Goal: Task Accomplishment & Management: Manage account settings

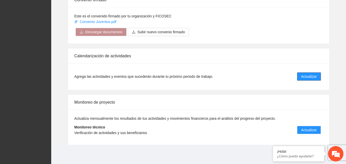
scroll to position [411, 0]
click at [312, 75] on span "Actualizar" at bounding box center [309, 77] width 16 height 6
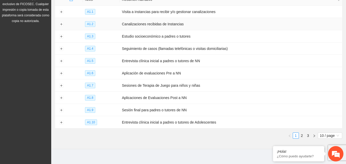
scroll to position [76, 0]
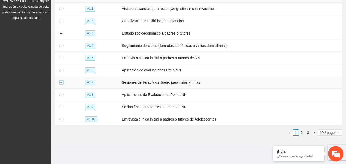
click at [62, 81] on button "Expand row" at bounding box center [61, 83] width 4 height 4
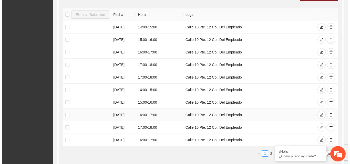
scroll to position [230, 0]
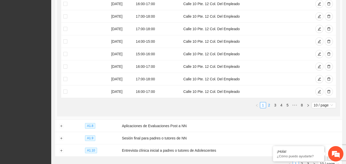
click at [269, 105] on link "2" at bounding box center [270, 106] width 6 height 6
click at [318, 65] on icon "edit" at bounding box center [320, 67] width 4 height 4
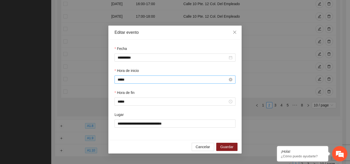
click at [134, 82] on input "*****" at bounding box center [173, 80] width 110 height 6
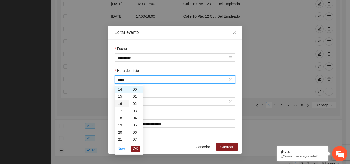
click at [120, 104] on div "16" at bounding box center [122, 103] width 14 height 7
type input "*****"
click at [137, 148] on span "OK" at bounding box center [135, 149] width 5 height 6
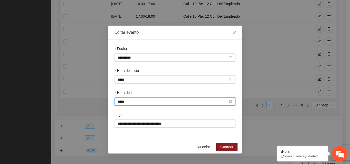
click at [127, 102] on input "*****" at bounding box center [173, 102] width 110 height 6
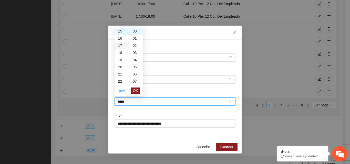
click at [122, 45] on div "17" at bounding box center [122, 45] width 14 height 7
type input "*****"
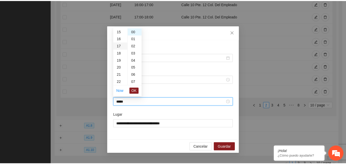
scroll to position [122, 0]
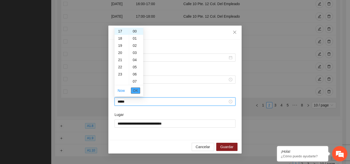
click at [137, 92] on span "OK" at bounding box center [135, 91] width 5 height 6
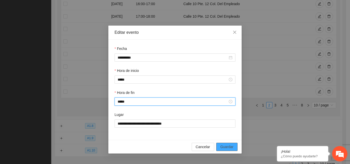
click at [227, 148] on span "Guardar" at bounding box center [226, 147] width 13 height 6
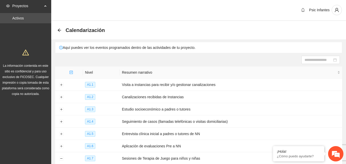
scroll to position [0, 0]
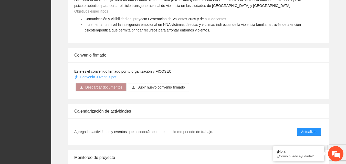
scroll to position [411, 0]
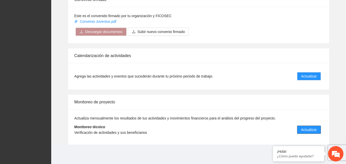
click at [312, 131] on span "Actualizar" at bounding box center [309, 130] width 16 height 6
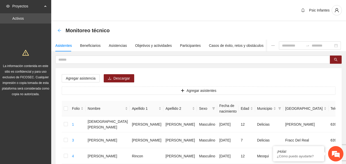
click at [59, 30] on icon "arrow-left" at bounding box center [59, 30] width 4 height 4
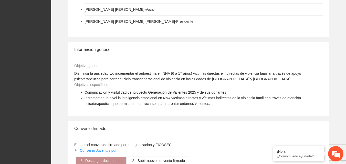
scroll to position [410, 0]
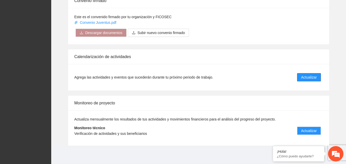
click at [313, 78] on span "Actualizar" at bounding box center [309, 78] width 16 height 6
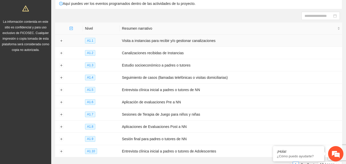
scroll to position [76, 0]
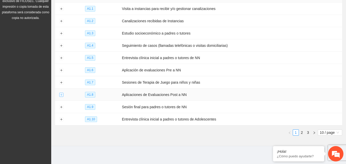
click at [60, 93] on button "Expand row" at bounding box center [61, 95] width 4 height 4
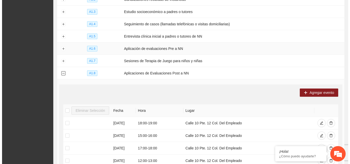
scroll to position [128, 0]
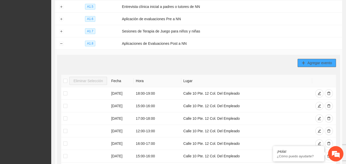
click at [322, 60] on span "Agregar evento" at bounding box center [320, 63] width 25 height 6
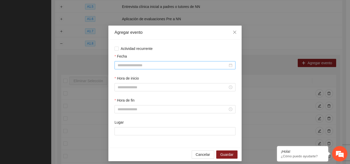
click at [146, 64] on input "Fecha" at bounding box center [173, 66] width 110 height 6
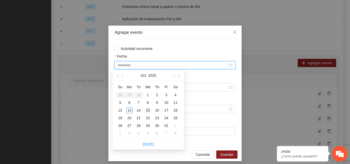
type input "**********"
click at [147, 111] on div "15" at bounding box center [148, 110] width 6 height 6
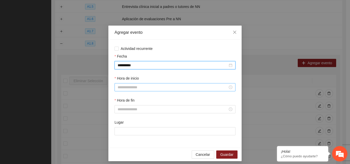
click at [140, 89] on input "Hora de inicio" at bounding box center [173, 88] width 110 height 6
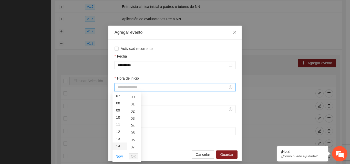
scroll to position [77, 0]
click at [119, 129] on div "15" at bounding box center [120, 127] width 14 height 7
type input "*****"
click at [134, 157] on span "OK" at bounding box center [133, 157] width 5 height 6
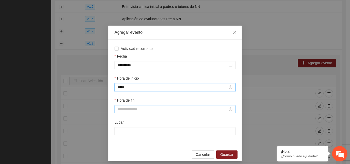
click at [132, 109] on input "Hora de fin" at bounding box center [173, 110] width 110 height 6
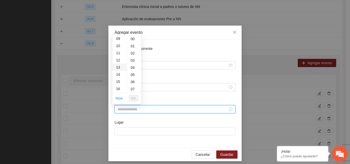
scroll to position [77, 0]
click at [118, 77] on div "16" at bounding box center [120, 76] width 14 height 7
type input "*****"
click at [133, 99] on span "OK" at bounding box center [133, 99] width 5 height 6
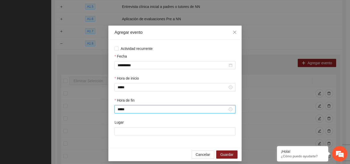
click at [132, 136] on div "Lugar" at bounding box center [175, 131] width 123 height 22
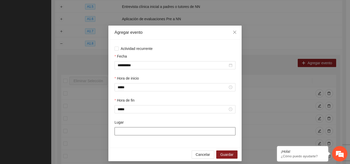
click at [132, 133] on input "Lugar" at bounding box center [175, 131] width 121 height 8
type input "**********"
click at [231, 154] on span "Guardar" at bounding box center [226, 155] width 13 height 6
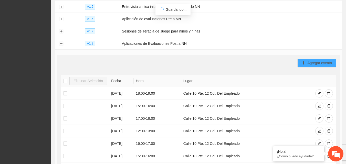
click at [302, 60] on button "Agregar evento" at bounding box center [317, 63] width 38 height 8
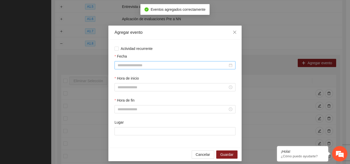
click at [145, 64] on input "Fecha" at bounding box center [173, 66] width 110 height 6
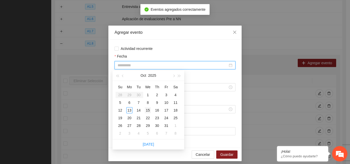
type input "**********"
click at [149, 111] on div "15" at bounding box center [148, 110] width 6 height 6
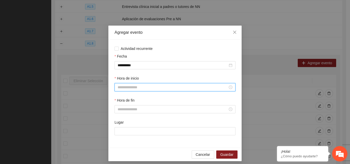
click at [141, 86] on input "Hora de inicio" at bounding box center [173, 88] width 110 height 6
click at [119, 135] on div "16" at bounding box center [120, 135] width 14 height 7
type input "*****"
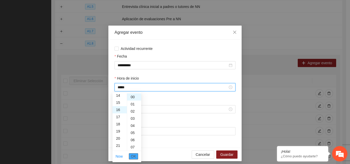
scroll to position [115, 0]
click at [134, 156] on span "OK" at bounding box center [133, 157] width 5 height 6
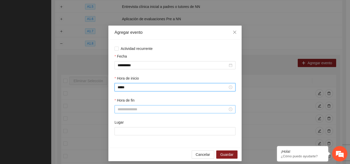
click at [128, 108] on input "Hora de fin" at bounding box center [173, 110] width 110 height 6
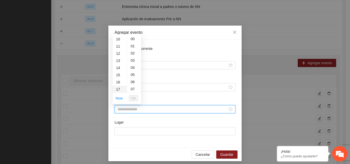
scroll to position [77, 0]
click at [119, 83] on div "17" at bounding box center [120, 83] width 14 height 7
type input "*****"
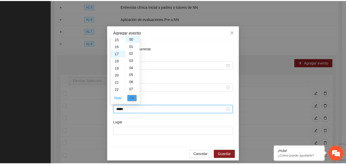
scroll to position [122, 0]
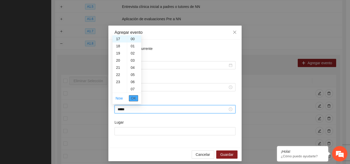
click at [131, 99] on button "OK" at bounding box center [133, 98] width 9 height 6
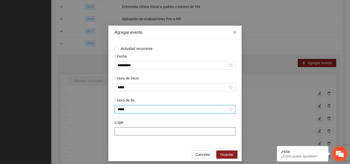
click at [141, 133] on input "Lugar" at bounding box center [175, 131] width 121 height 8
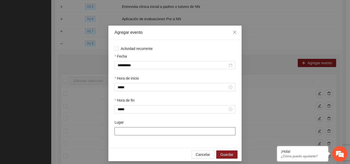
type input "**********"
click at [230, 156] on span "Guardar" at bounding box center [226, 155] width 13 height 6
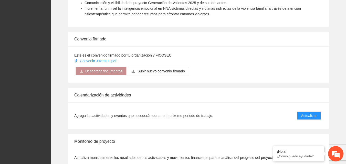
scroll to position [411, 0]
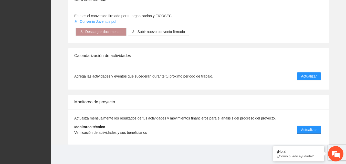
click at [314, 130] on span "Actualizar" at bounding box center [309, 130] width 16 height 6
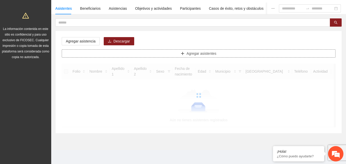
scroll to position [37, 0]
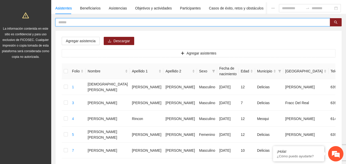
click at [63, 23] on input "text" at bounding box center [190, 22] width 265 height 6
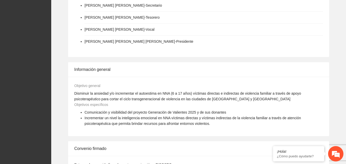
scroll to position [359, 0]
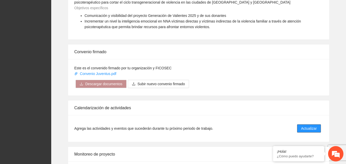
click at [313, 127] on span "Actualizar" at bounding box center [309, 129] width 16 height 6
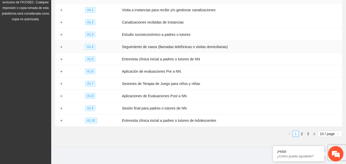
scroll to position [76, 0]
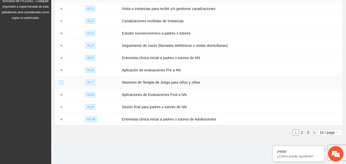
click at [62, 82] on button "Expand row" at bounding box center [61, 83] width 4 height 4
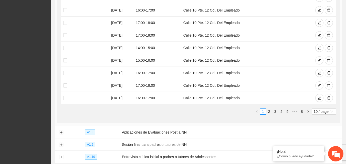
scroll to position [256, 0]
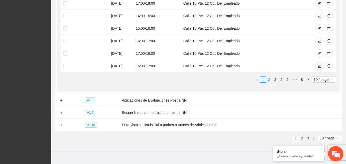
click at [269, 79] on link "2" at bounding box center [270, 80] width 6 height 6
click at [273, 79] on link "3" at bounding box center [276, 80] width 6 height 6
click at [269, 78] on link "2" at bounding box center [270, 80] width 6 height 6
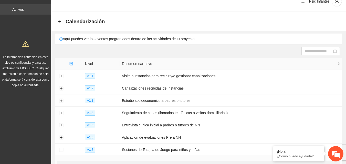
scroll to position [0, 0]
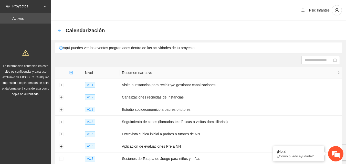
click at [60, 32] on icon "arrow-left" at bounding box center [59, 30] width 4 height 4
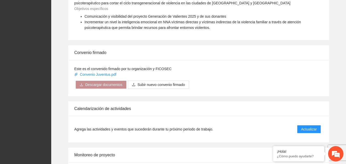
scroll to position [411, 0]
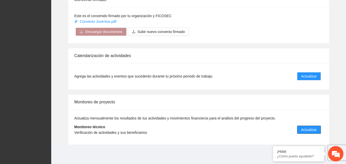
click at [306, 130] on span "Actualizar" at bounding box center [309, 130] width 16 height 6
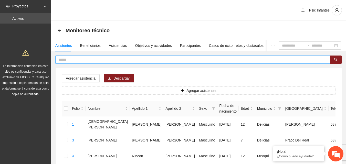
click at [95, 58] on input "text" at bounding box center [190, 60] width 265 height 6
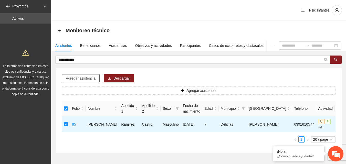
click at [79, 78] on span "Agregar asistencia" at bounding box center [81, 79] width 30 height 6
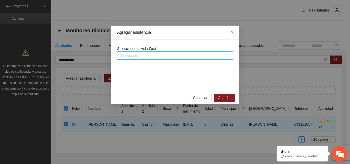
click at [145, 57] on div at bounding box center [174, 56] width 113 height 6
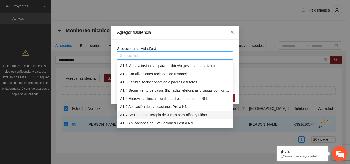
click at [139, 116] on div "A1.7 Sesiones de Terapia de Juego para niños y niñas" at bounding box center [175, 115] width 110 height 6
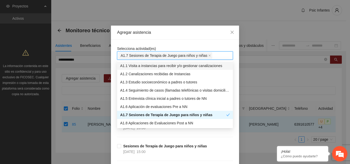
click at [181, 38] on div "Agregar asistencia" at bounding box center [175, 33] width 128 height 14
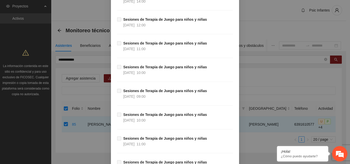
scroll to position [1758, 0]
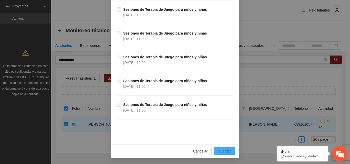
click at [224, 152] on span "Guardar" at bounding box center [224, 152] width 13 height 6
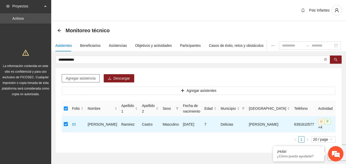
click at [78, 78] on span "Agregar asistencia" at bounding box center [81, 79] width 30 height 6
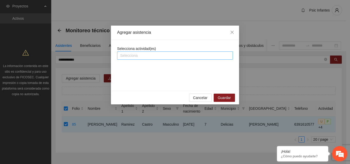
click at [128, 56] on div at bounding box center [174, 56] width 113 height 6
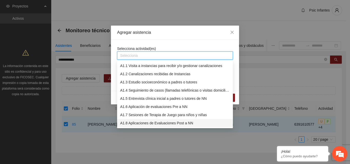
click at [158, 122] on div "A1.8 Aplicaciones de Evaluaciones Post a NN" at bounding box center [175, 123] width 110 height 6
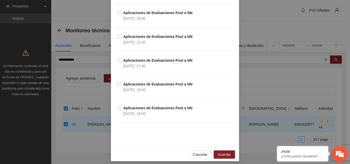
scroll to position [185, 0]
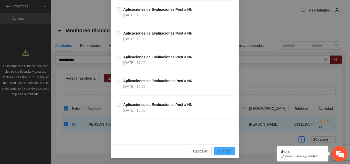
click at [228, 153] on span "Guardar" at bounding box center [224, 152] width 13 height 6
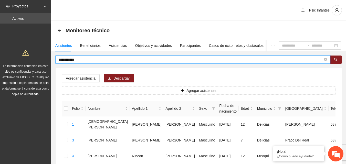
drag, startPoint x: 88, startPoint y: 60, endPoint x: 45, endPoint y: 61, distance: 42.3
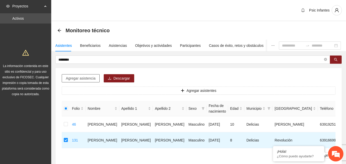
click at [80, 80] on span "Agregar asistencia" at bounding box center [81, 79] width 30 height 6
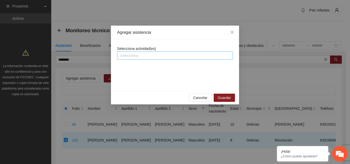
click at [146, 56] on div at bounding box center [174, 56] width 113 height 6
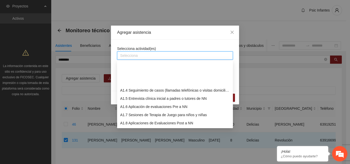
scroll to position [26, 0]
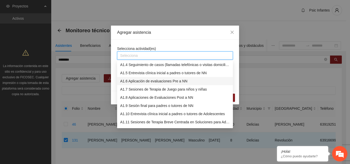
click at [150, 82] on div "A1.6 Aplicación de evaluaciones Pre a NN" at bounding box center [175, 81] width 110 height 6
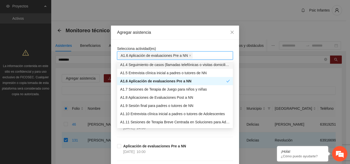
click at [175, 43] on div "Selecciona actividad(es) A1.6 Aplicación de evaluaciones Pre a NN Aplicación de…" at bounding box center [175, 161] width 128 height 242
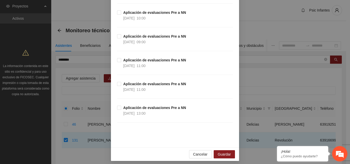
scroll to position [137, 0]
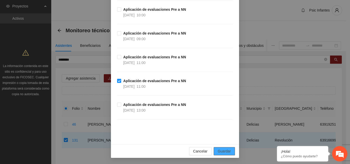
click at [220, 153] on span "Guardar" at bounding box center [224, 152] width 13 height 6
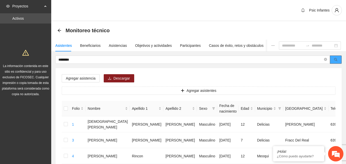
click at [338, 60] on icon "search" at bounding box center [336, 60] width 4 height 4
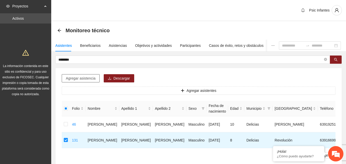
click at [74, 80] on span "Agregar asistencia" at bounding box center [81, 79] width 30 height 6
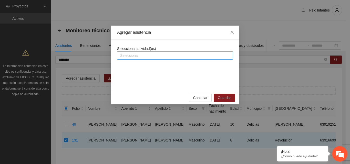
click at [143, 55] on div at bounding box center [174, 56] width 113 height 6
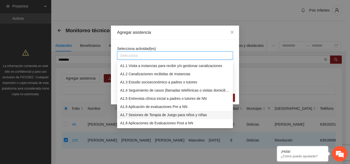
click at [147, 118] on div "A1.7 Sesiones de Terapia de Juego para niños y niñas" at bounding box center [175, 115] width 110 height 6
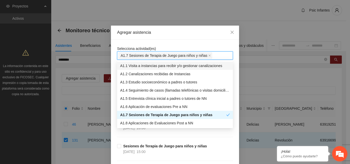
click at [188, 39] on div "Agregar asistencia" at bounding box center [175, 33] width 128 height 14
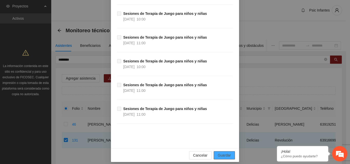
scroll to position [1758, 0]
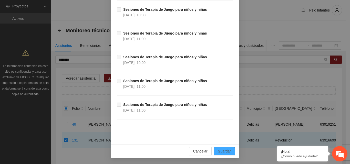
click at [222, 152] on span "Guardar" at bounding box center [224, 152] width 13 height 6
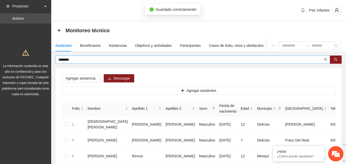
drag, startPoint x: 83, startPoint y: 63, endPoint x: 72, endPoint y: 63, distance: 11.0
click at [72, 63] on span "*******" at bounding box center [192, 60] width 275 height 8
drag, startPoint x: 77, startPoint y: 59, endPoint x: 57, endPoint y: 61, distance: 20.3
click at [60, 59] on input "*******" at bounding box center [190, 60] width 265 height 6
type input "*"
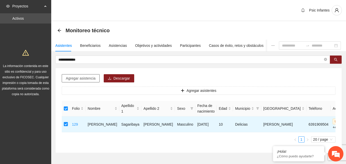
click at [80, 82] on button "Agregar asistencia" at bounding box center [81, 78] width 38 height 8
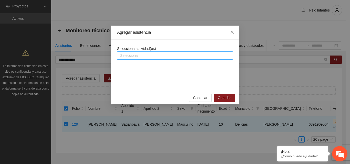
click at [131, 58] on div at bounding box center [174, 56] width 113 height 6
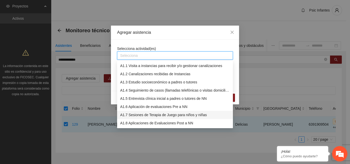
click at [155, 117] on div "A1.7 Sesiones de Terapia de Juego para niños y niñas" at bounding box center [175, 115] width 110 height 6
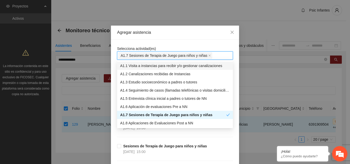
click at [175, 37] on div "Agregar asistencia" at bounding box center [175, 33] width 128 height 14
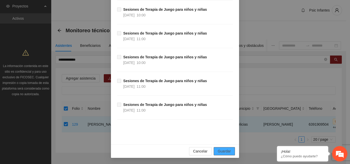
click at [229, 154] on span "Guardar" at bounding box center [224, 152] width 13 height 6
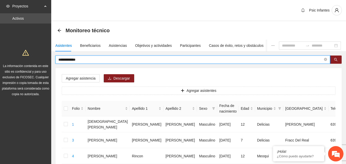
drag, startPoint x: 91, startPoint y: 59, endPoint x: 42, endPoint y: 59, distance: 49.0
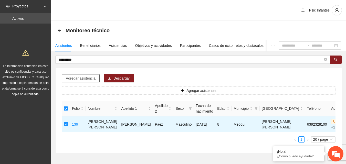
click at [72, 78] on span "Agregar asistencia" at bounding box center [81, 79] width 30 height 6
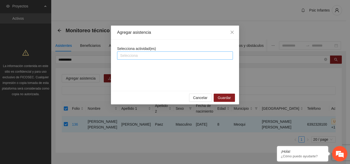
click at [146, 58] on div at bounding box center [174, 56] width 113 height 6
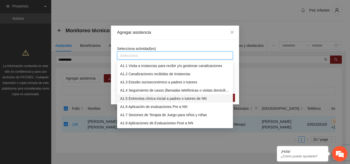
click at [145, 98] on div "A1.5 Entrevista clínica inicial a padres o tutores de NN" at bounding box center [175, 99] width 110 height 6
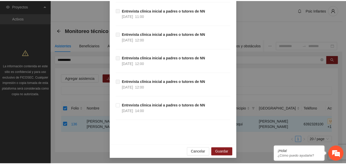
scroll to position [328, 0]
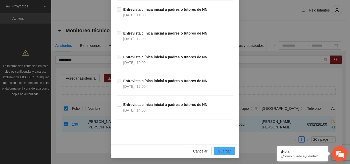
click at [227, 155] on button "Guardar" at bounding box center [224, 151] width 21 height 8
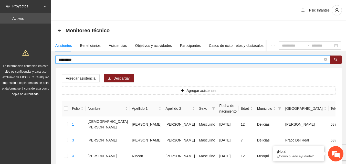
click at [87, 60] on input "**********" at bounding box center [190, 60] width 265 height 6
type input "*"
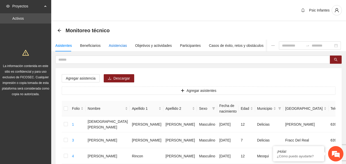
click at [119, 45] on div "Asistencias" at bounding box center [118, 46] width 18 height 6
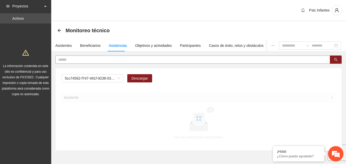
click at [113, 59] on input "text" at bounding box center [190, 60] width 265 height 6
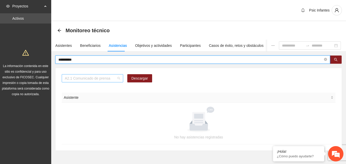
click at [120, 77] on span "A2.1 Comunicado de prensa" at bounding box center [92, 79] width 55 height 8
type input "**********"
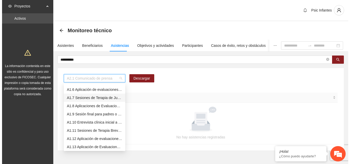
scroll to position [14, 0]
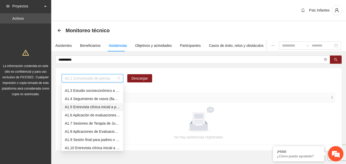
click at [94, 107] on div "A1.5 Entrevista clínica inicial a padres o tutores de NN" at bounding box center [92, 107] width 55 height 6
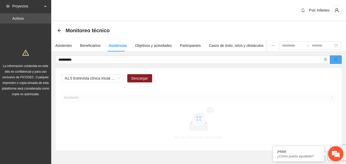
click at [338, 61] on button "button" at bounding box center [336, 60] width 12 height 8
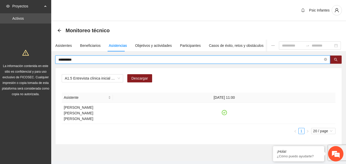
drag, startPoint x: 90, startPoint y: 58, endPoint x: 51, endPoint y: 56, distance: 39.3
click at [58, 59] on span "**********" at bounding box center [192, 60] width 275 height 8
click at [60, 48] on div "Asistentes" at bounding box center [63, 46] width 17 height 12
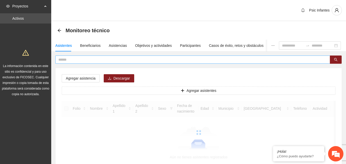
click at [76, 60] on input "text" at bounding box center [190, 60] width 265 height 6
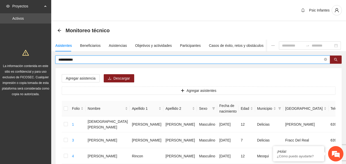
type input "**********"
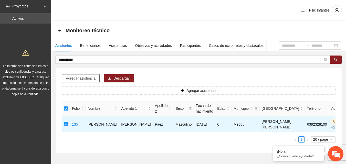
click at [83, 78] on span "Agregar asistencia" at bounding box center [81, 79] width 30 height 6
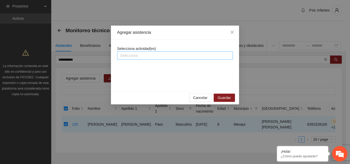
click at [149, 54] on div at bounding box center [174, 56] width 113 height 6
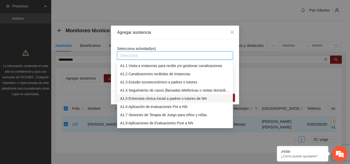
click at [139, 101] on div "A1.5 Entrevista clínica inicial a padres o tutores de NN" at bounding box center [175, 99] width 110 height 6
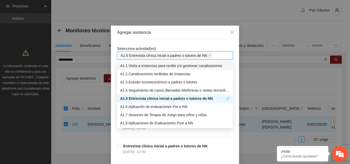
click at [196, 37] on div "Agregar asistencia" at bounding box center [175, 33] width 128 height 14
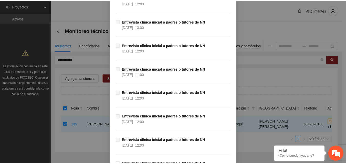
scroll to position [328, 0]
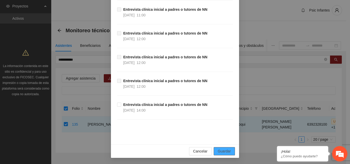
click at [221, 153] on span "Guardar" at bounding box center [224, 152] width 13 height 6
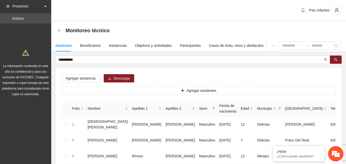
click at [60, 31] on icon "arrow-left" at bounding box center [59, 30] width 4 height 4
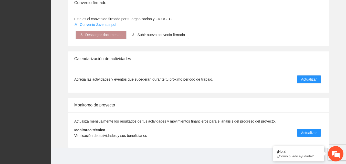
scroll to position [410, 0]
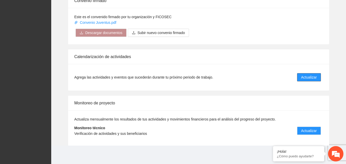
click at [314, 79] on span "Actualizar" at bounding box center [309, 78] width 16 height 6
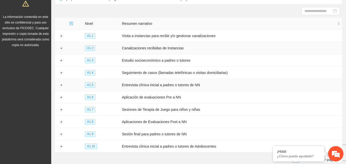
scroll to position [51, 0]
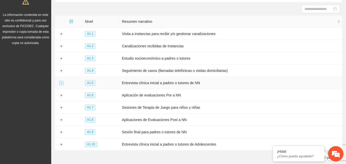
click at [62, 82] on button "Expand row" at bounding box center [61, 83] width 4 height 4
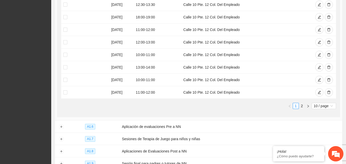
scroll to position [205, 0]
click at [303, 106] on link "2" at bounding box center [302, 106] width 6 height 6
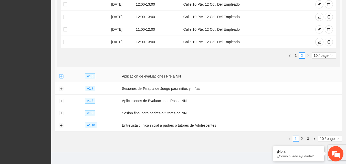
click at [63, 75] on button "Expand row" at bounding box center [61, 77] width 4 height 4
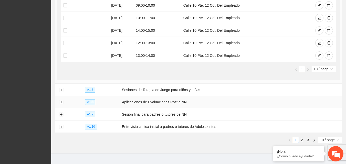
scroll to position [371, 0]
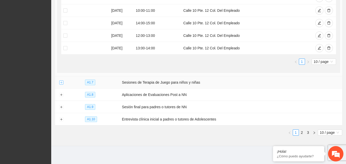
click at [62, 81] on button "Expand row" at bounding box center [61, 83] width 4 height 4
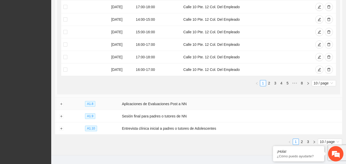
scroll to position [551, 0]
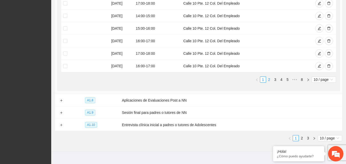
click at [269, 79] on link "2" at bounding box center [270, 80] width 6 height 6
click at [275, 78] on link "3" at bounding box center [276, 80] width 6 height 6
click at [282, 77] on link "4" at bounding box center [282, 80] width 6 height 6
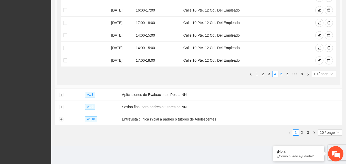
click at [281, 72] on link "5" at bounding box center [282, 74] width 6 height 6
click at [289, 72] on link "6" at bounding box center [290, 74] width 6 height 6
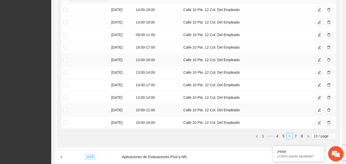
scroll to position [531, 0]
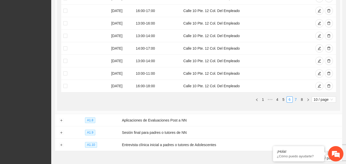
click at [296, 97] on link "7" at bounding box center [296, 100] width 6 height 6
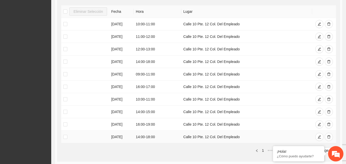
scroll to position [479, 0]
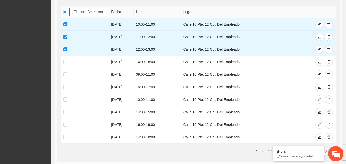
click at [88, 11] on span "Eliminar Selección" at bounding box center [88, 12] width 29 height 6
click at [175, 10] on span "Guardando..." at bounding box center [176, 9] width 21 height 4
click at [207, 7] on th "Lugar" at bounding box center [246, 12] width 131 height 13
click at [80, 10] on span "Eliminar Selección" at bounding box center [88, 12] width 29 height 6
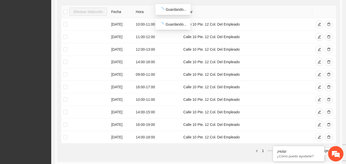
click at [246, 9] on th "Lugar" at bounding box center [246, 12] width 131 height 13
click at [329, 23] on icon "delete" at bounding box center [329, 25] width 4 height 4
click at [330, 36] on icon "delete" at bounding box center [329, 36] width 3 height 3
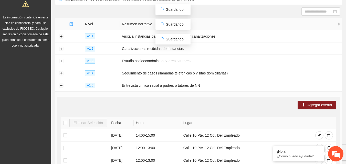
scroll to position [0, 0]
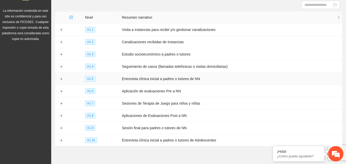
scroll to position [76, 0]
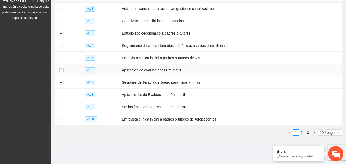
click at [61, 69] on button "Expand row" at bounding box center [61, 70] width 4 height 4
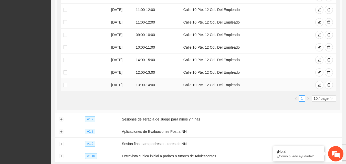
scroll to position [205, 0]
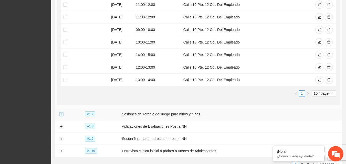
click at [60, 114] on button "Expand row" at bounding box center [61, 115] width 4 height 4
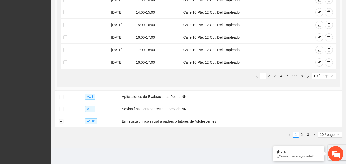
scroll to position [421, 0]
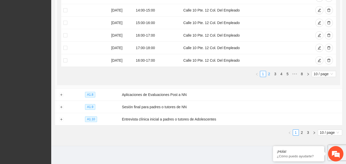
click at [269, 72] on link "2" at bounding box center [270, 74] width 6 height 6
click at [274, 74] on link "3" at bounding box center [276, 74] width 6 height 6
click at [282, 72] on link "4" at bounding box center [282, 74] width 6 height 6
click at [286, 72] on link "6" at bounding box center [288, 74] width 6 height 6
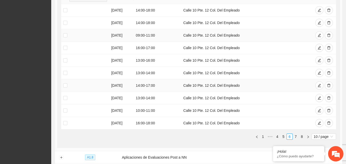
scroll to position [396, 0]
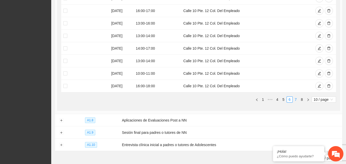
click at [295, 97] on link "7" at bounding box center [296, 100] width 6 height 6
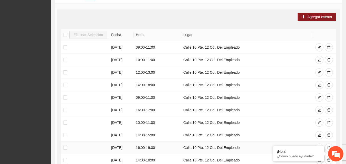
scroll to position [319, 0]
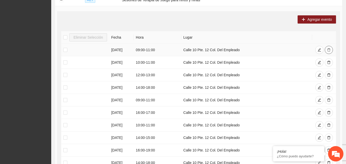
click at [329, 49] on icon "delete" at bounding box center [329, 49] width 3 height 3
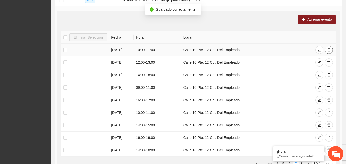
click at [329, 50] on span "delete" at bounding box center [329, 50] width 4 height 4
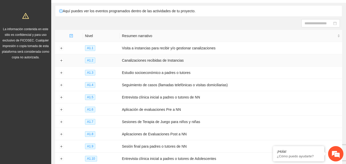
scroll to position [76, 0]
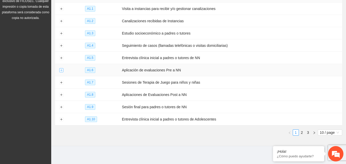
click at [62, 70] on button "Expand row" at bounding box center [61, 70] width 4 height 4
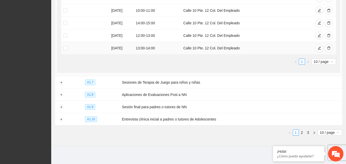
scroll to position [0, 0]
click at [63, 83] on button "Expand row" at bounding box center [61, 83] width 4 height 4
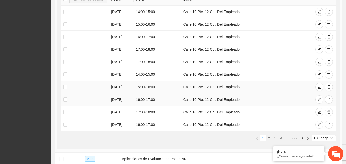
scroll to position [365, 0]
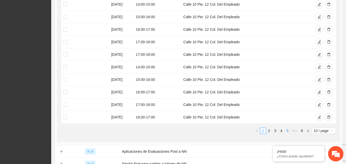
click at [288, 130] on link "5" at bounding box center [288, 131] width 6 height 6
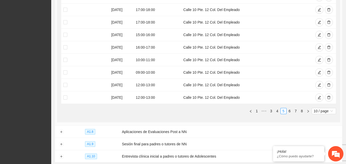
scroll to position [416, 0]
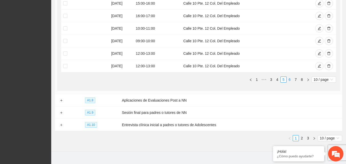
click at [289, 79] on link "6" at bounding box center [290, 80] width 6 height 6
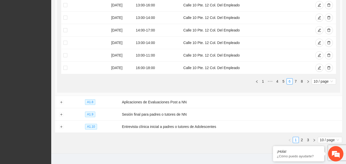
scroll to position [421, 0]
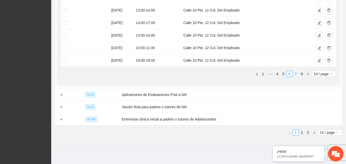
click at [296, 74] on link "7" at bounding box center [296, 74] width 6 height 6
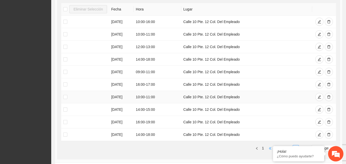
scroll to position [345, 0]
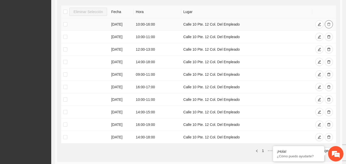
click at [329, 23] on icon "delete" at bounding box center [329, 25] width 4 height 4
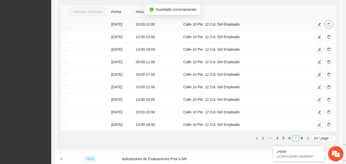
click at [328, 23] on icon "delete" at bounding box center [329, 24] width 3 height 3
click at [330, 23] on icon "delete" at bounding box center [329, 24] width 3 height 3
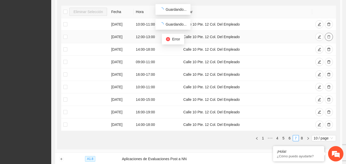
click at [330, 36] on icon "delete" at bounding box center [329, 37] width 4 height 4
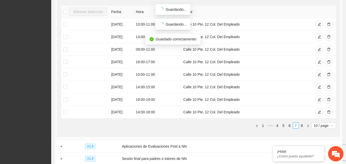
scroll to position [319, 0]
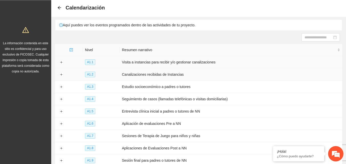
scroll to position [76, 0]
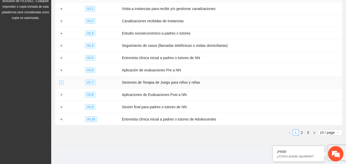
click at [62, 81] on button "Expand row" at bounding box center [61, 83] width 4 height 4
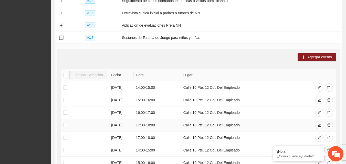
scroll to position [205, 0]
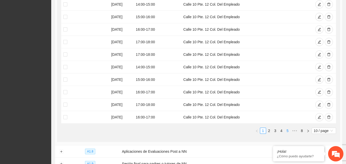
click at [288, 129] on link "5" at bounding box center [288, 131] width 6 height 6
click at [297, 129] on link "7" at bounding box center [296, 131] width 6 height 6
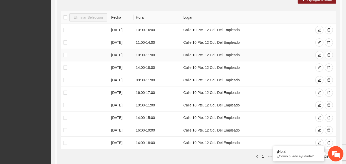
scroll to position [0, 0]
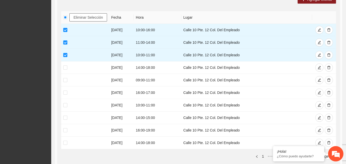
click at [93, 17] on span "Eliminar Selección" at bounding box center [88, 18] width 29 height 6
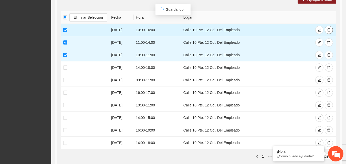
click at [329, 28] on icon "delete" at bounding box center [329, 30] width 4 height 4
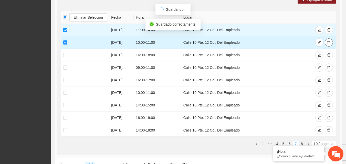
click at [331, 42] on icon "delete" at bounding box center [329, 43] width 4 height 4
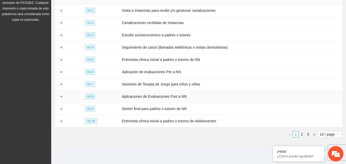
scroll to position [76, 0]
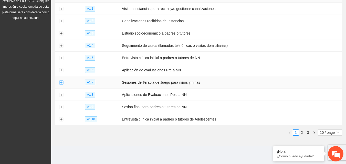
click at [62, 81] on button "Expand row" at bounding box center [61, 83] width 4 height 4
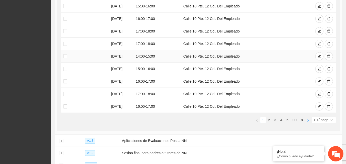
scroll to position [256, 0]
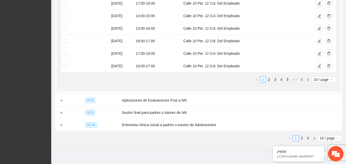
click at [302, 78] on link "8" at bounding box center [302, 80] width 6 height 6
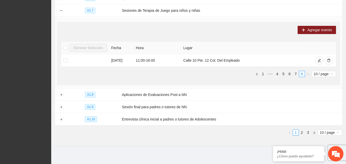
scroll to position [0, 0]
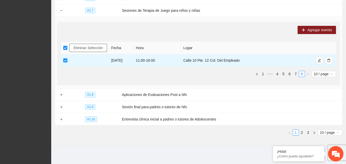
click at [81, 47] on span "Eliminar Selección" at bounding box center [88, 48] width 29 height 6
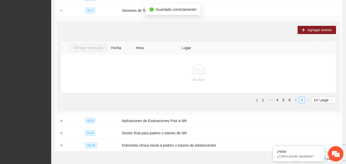
click at [296, 98] on link "7" at bounding box center [296, 100] width 6 height 6
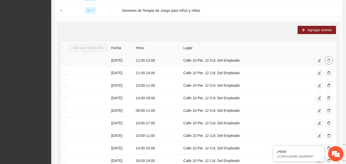
click at [328, 60] on icon "delete" at bounding box center [329, 61] width 4 height 4
click at [327, 60] on icon "delete" at bounding box center [329, 61] width 4 height 4
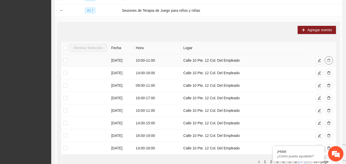
click at [328, 59] on icon "delete" at bounding box center [329, 60] width 3 height 3
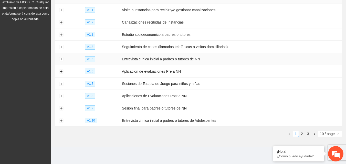
scroll to position [76, 0]
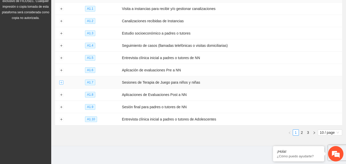
click at [62, 83] on button "Expand row" at bounding box center [61, 83] width 4 height 4
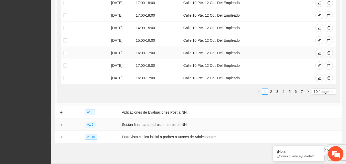
scroll to position [256, 0]
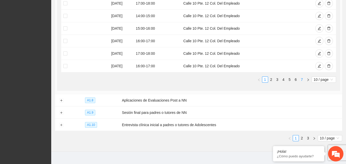
click at [302, 78] on link "7" at bounding box center [302, 80] width 6 height 6
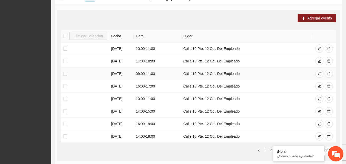
scroll to position [159, 0]
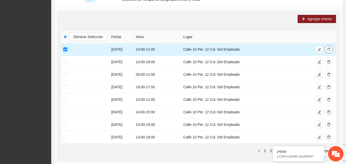
click at [327, 48] on icon "delete" at bounding box center [329, 50] width 4 height 4
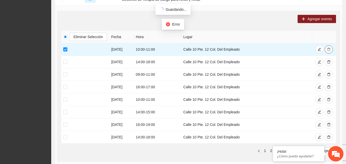
scroll to position [0, 0]
click at [82, 35] on span "Eliminar Selección" at bounding box center [88, 37] width 29 height 6
click at [105, 21] on div "Agregar evento Eliminar Selección Fecha Hora Lugar 13/08/2025 10:00 - 11:00 Cal…" at bounding box center [198, 86] width 283 height 151
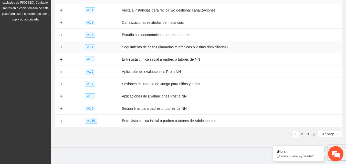
scroll to position [76, 0]
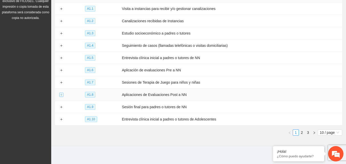
click at [60, 93] on button "Expand row" at bounding box center [61, 95] width 4 height 4
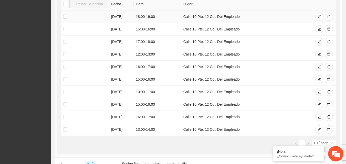
scroll to position [0, 0]
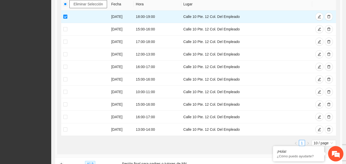
click at [85, 3] on span "Eliminar Selección" at bounding box center [88, 4] width 29 height 6
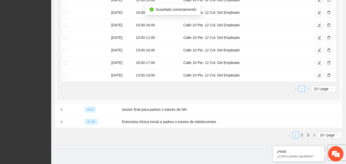
scroll to position [249, 0]
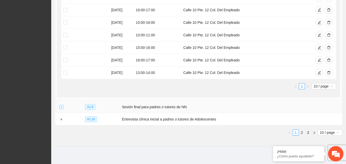
click at [61, 106] on button "Expand row" at bounding box center [61, 107] width 4 height 4
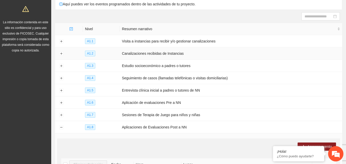
scroll to position [0, 0]
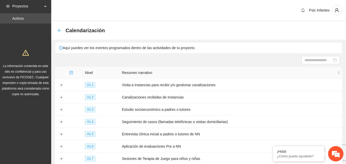
click at [61, 31] on icon "arrow-left" at bounding box center [59, 30] width 4 height 4
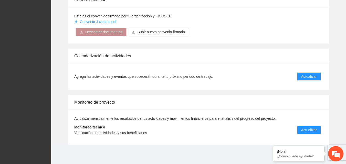
scroll to position [411, 0]
click at [310, 133] on span "Actualizar" at bounding box center [309, 130] width 16 height 6
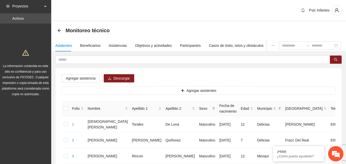
click at [203, 6] on div "Psic Infantes" at bounding box center [198, 10] width 295 height 21
click at [92, 61] on input "text" at bounding box center [190, 60] width 265 height 6
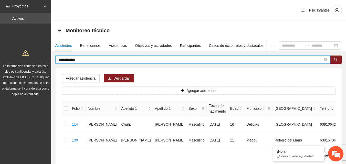
drag, startPoint x: 94, startPoint y: 58, endPoint x: 52, endPoint y: 55, distance: 41.9
click at [52, 55] on div "**********" at bounding box center [198, 104] width 295 height 129
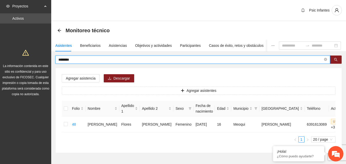
type input "********"
click at [59, 31] on icon "arrow-left" at bounding box center [59, 30] width 4 height 4
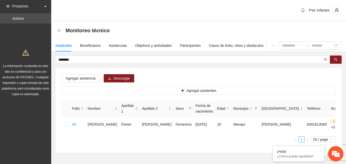
scroll to position [19, 0]
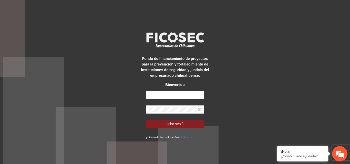
click at [164, 96] on input "text" at bounding box center [175, 95] width 58 height 8
type input "**********"
click at [186, 128] on form "**********" at bounding box center [175, 115] width 58 height 49
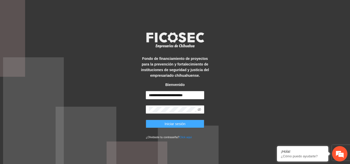
click at [188, 123] on button "Iniciar sesión" at bounding box center [175, 124] width 58 height 8
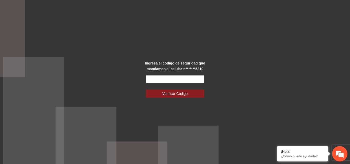
click at [157, 79] on input "text" at bounding box center [175, 79] width 58 height 8
type input "******"
click at [146, 90] on button "Verificar Código" at bounding box center [175, 94] width 58 height 8
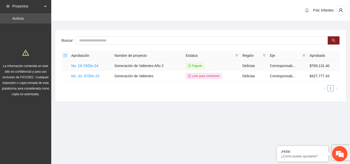
click at [93, 68] on td "No. 19-73/Dic-24" at bounding box center [90, 66] width 43 height 10
click at [93, 65] on link "No. 19-73/Dic-24" at bounding box center [84, 66] width 27 height 4
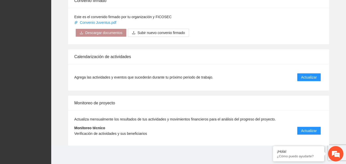
scroll to position [411, 0]
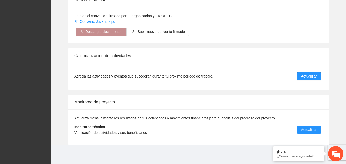
drag, startPoint x: 316, startPoint y: 75, endPoint x: 312, endPoint y: 74, distance: 3.1
click at [315, 75] on span "Actualizar" at bounding box center [309, 77] width 16 height 6
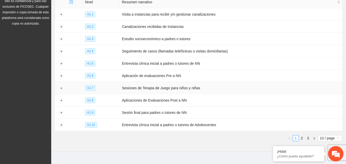
scroll to position [76, 0]
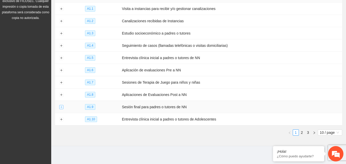
click at [60, 106] on button "Expand row" at bounding box center [61, 107] width 4 height 4
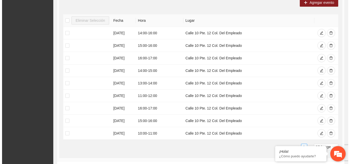
scroll to position [249, 0]
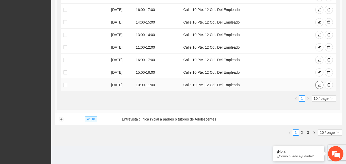
click at [319, 85] on span "edit" at bounding box center [320, 85] width 4 height 4
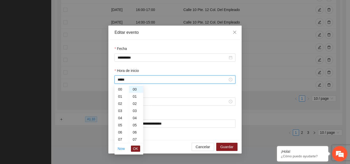
drag, startPoint x: 137, startPoint y: 78, endPoint x: 117, endPoint y: 78, distance: 19.7
click at [117, 78] on div "*****" at bounding box center [175, 80] width 121 height 8
click at [112, 79] on div "**********" at bounding box center [174, 90] width 133 height 100
click at [120, 97] on div "11" at bounding box center [122, 96] width 14 height 7
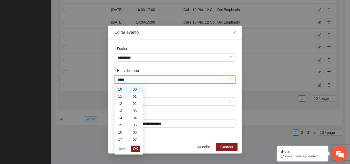
type input "*****"
click at [136, 149] on span "OK" at bounding box center [135, 149] width 5 height 6
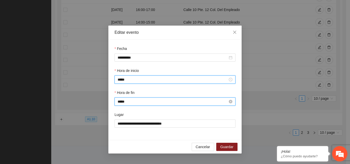
click at [127, 102] on input "*****" at bounding box center [173, 102] width 110 height 6
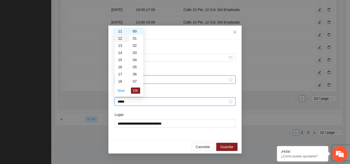
click at [120, 38] on div "12" at bounding box center [122, 38] width 14 height 7
type input "*****"
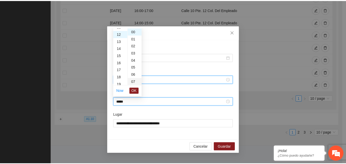
scroll to position [86, 0]
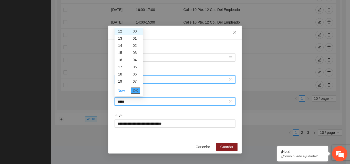
click at [136, 91] on span "OK" at bounding box center [135, 91] width 5 height 6
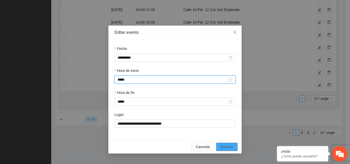
click at [229, 147] on span "Guardar" at bounding box center [226, 147] width 13 height 6
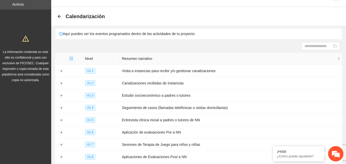
scroll to position [0, 0]
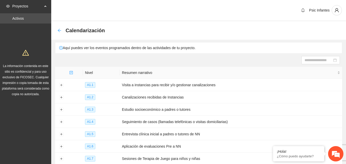
click at [59, 30] on icon "arrow-left" at bounding box center [59, 30] width 4 height 4
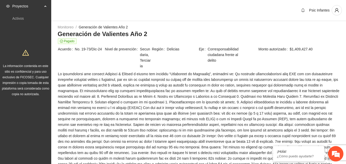
click at [185, 20] on div "Psic Infantes" at bounding box center [198, 10] width 295 height 21
click at [210, 19] on div "Psic Infantes" at bounding box center [198, 10] width 295 height 21
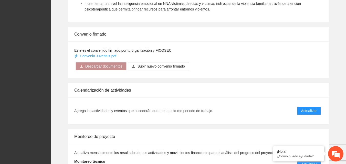
scroll to position [411, 0]
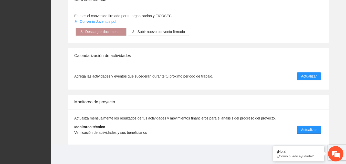
click at [314, 132] on span "Actualizar" at bounding box center [309, 130] width 16 height 6
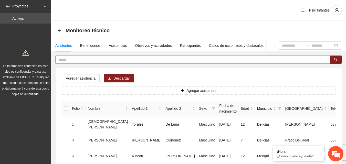
click at [75, 62] on input "text" at bounding box center [190, 60] width 265 height 6
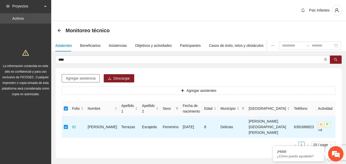
click at [73, 81] on span "Agregar asistencia" at bounding box center [81, 79] width 30 height 6
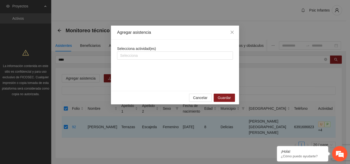
click at [188, 50] on div "Selecciona actividad(es) Selecciona" at bounding box center [175, 53] width 116 height 14
click at [185, 56] on div at bounding box center [174, 56] width 113 height 6
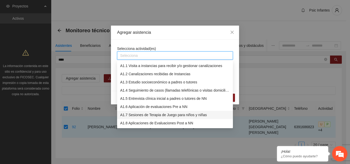
click at [148, 114] on div "A1.7 Sesiones de Terapia de Juego para niños y niñas" at bounding box center [175, 115] width 110 height 6
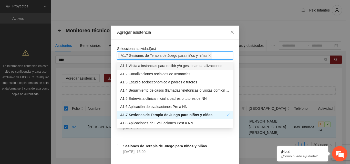
click at [177, 37] on div "Agregar asistencia" at bounding box center [175, 33] width 128 height 14
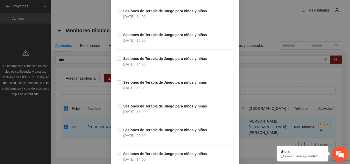
scroll to position [1567, 0]
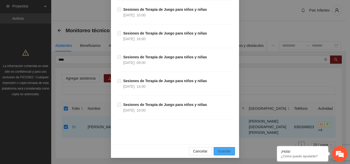
click at [218, 153] on span "Guardar" at bounding box center [224, 152] width 13 height 6
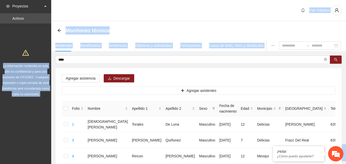
drag, startPoint x: 65, startPoint y: 49, endPoint x: 47, endPoint y: 45, distance: 19.1
click at [77, 62] on input "****" at bounding box center [190, 60] width 265 height 6
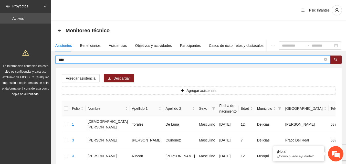
drag, startPoint x: 75, startPoint y: 60, endPoint x: 44, endPoint y: 60, distance: 31.0
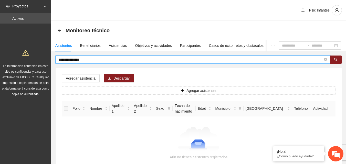
click at [71, 59] on input "**********" at bounding box center [190, 60] width 265 height 6
type input "**********"
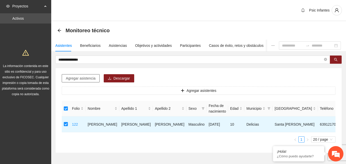
click at [86, 76] on span "Agregar asistencia" at bounding box center [81, 79] width 30 height 6
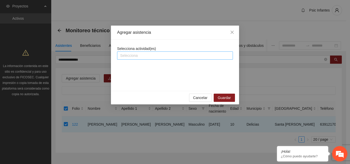
click at [186, 56] on div at bounding box center [174, 56] width 113 height 6
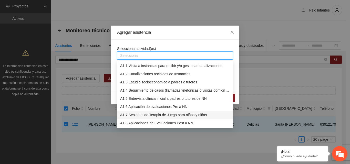
click at [146, 114] on div "A1.7 Sesiones de Terapia de Juego para niños y niñas" at bounding box center [175, 115] width 110 height 6
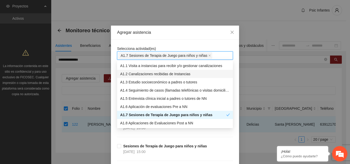
click at [188, 36] on div "Agregar asistencia" at bounding box center [175, 33] width 128 height 14
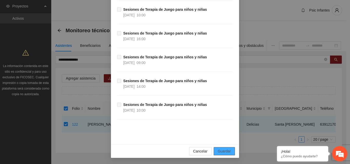
click at [226, 151] on span "Guardar" at bounding box center [224, 152] width 13 height 6
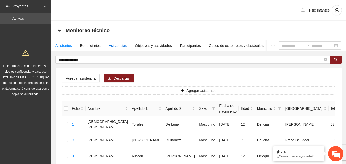
click at [120, 44] on div "Asistencias" at bounding box center [118, 46] width 18 height 6
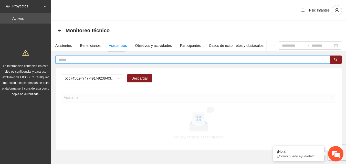
click at [86, 60] on input "text" at bounding box center [190, 60] width 265 height 6
type input "**********"
click at [115, 80] on span "A2.1 Comunicado de prensa" at bounding box center [92, 79] width 55 height 8
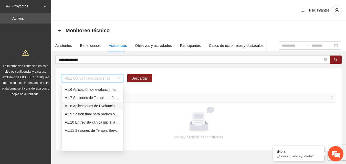
scroll to position [14, 0]
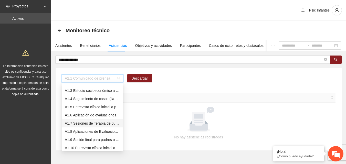
click at [98, 123] on div "A1.7 Sesiones de Terapia de Juego para niños y niñas" at bounding box center [92, 124] width 55 height 6
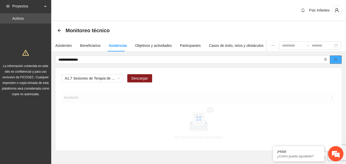
click at [333, 60] on button "button" at bounding box center [336, 60] width 12 height 8
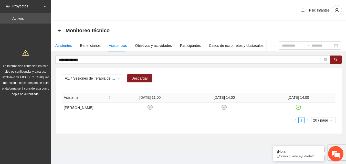
click at [64, 46] on div "Asistentes" at bounding box center [63, 46] width 17 height 6
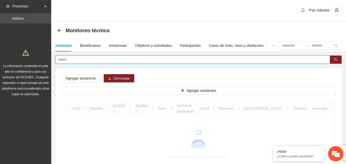
click at [76, 58] on input "text" at bounding box center [190, 60] width 265 height 6
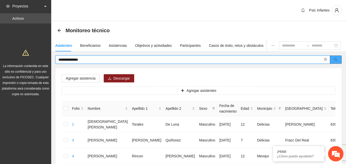
click at [336, 59] on icon "search" at bounding box center [336, 60] width 4 height 4
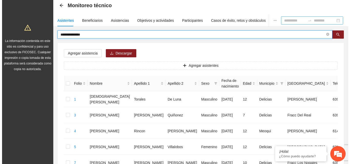
scroll to position [0, 0]
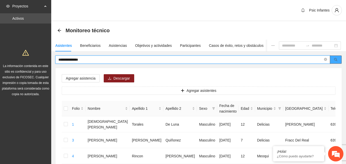
click at [335, 61] on icon "search" at bounding box center [336, 60] width 4 height 4
click at [95, 59] on input "**********" at bounding box center [190, 60] width 265 height 6
type input "*"
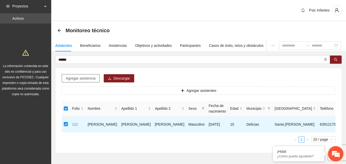
click at [81, 77] on span "Agregar asistencia" at bounding box center [81, 79] width 30 height 6
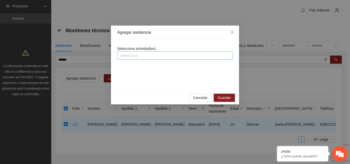
click at [155, 56] on div at bounding box center [174, 56] width 113 height 6
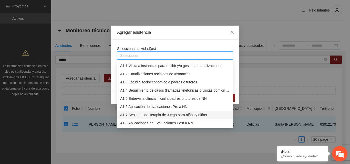
click at [138, 116] on div "A1.7 Sesiones de Terapia de Juego para niños y niñas" at bounding box center [175, 115] width 110 height 6
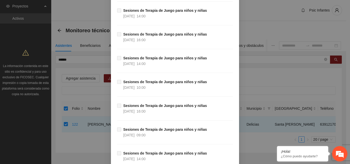
scroll to position [1567, 0]
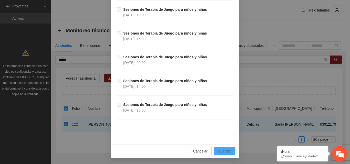
click at [224, 151] on span "Guardar" at bounding box center [224, 152] width 13 height 6
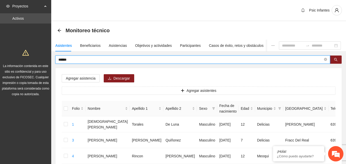
drag, startPoint x: 77, startPoint y: 59, endPoint x: 45, endPoint y: 62, distance: 31.4
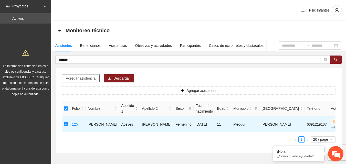
click at [85, 79] on span "Agregar asistencia" at bounding box center [81, 79] width 30 height 6
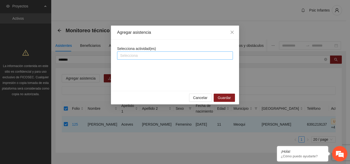
click at [152, 56] on div at bounding box center [174, 56] width 113 height 6
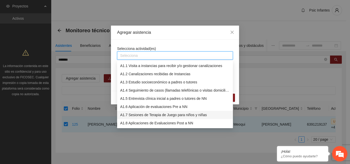
click at [153, 116] on div "A1.7 Sesiones de Terapia de Juego para niños y niñas" at bounding box center [175, 115] width 110 height 6
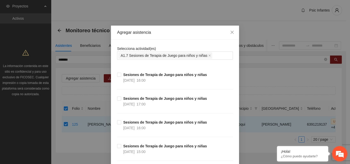
click at [197, 32] on div "Agregar asistencia" at bounding box center [175, 33] width 116 height 6
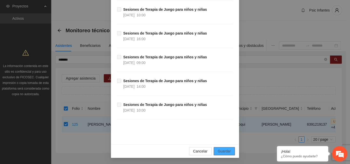
click at [226, 155] on button "Guardar" at bounding box center [224, 151] width 21 height 8
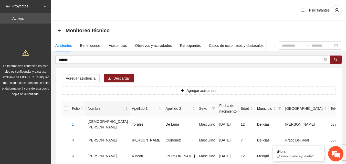
drag, startPoint x: 60, startPoint y: 115, endPoint x: 92, endPoint y: 105, distance: 32.4
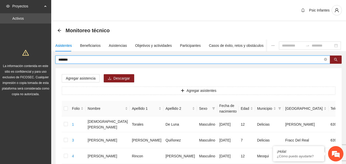
drag, startPoint x: 80, startPoint y: 59, endPoint x: 56, endPoint y: 57, distance: 24.0
click at [56, 57] on span "*******" at bounding box center [192, 60] width 275 height 8
type input "**********"
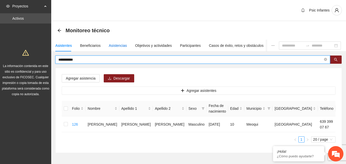
click at [116, 45] on div "Asistencias" at bounding box center [118, 46] width 18 height 6
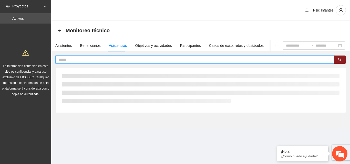
click at [112, 59] on input "text" at bounding box center [192, 60] width 269 height 6
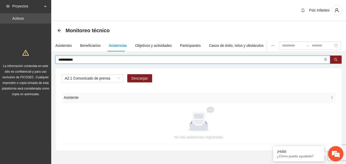
type input "**********"
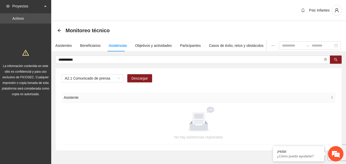
click at [126, 76] on div "A2.1 Comunicado de prensa Descargar" at bounding box center [107, 78] width 90 height 8
click at [116, 79] on span "A2.1 Comunicado de prensa" at bounding box center [92, 79] width 55 height 8
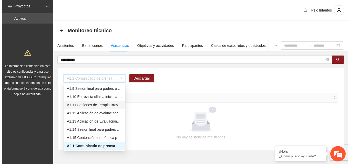
scroll to position [40, 0]
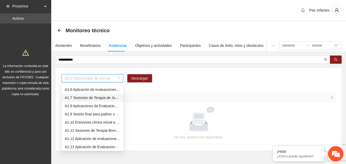
click at [85, 97] on div "A1.7 Sesiones de Terapia de Juego para niños y niñas" at bounding box center [92, 98] width 55 height 6
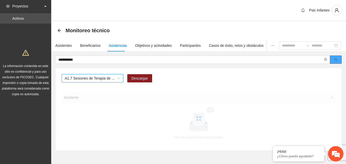
click at [338, 59] on icon "search" at bounding box center [336, 60] width 4 height 4
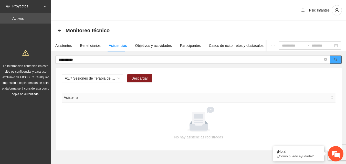
click at [336, 59] on icon "search" at bounding box center [336, 60] width 4 height 4
click at [241, 75] on div "A1.7 Sesiones de Terapia de Juego para niños y niñas Descargar" at bounding box center [199, 80] width 274 height 12
click at [62, 46] on div "Asistentes" at bounding box center [63, 46] width 17 height 6
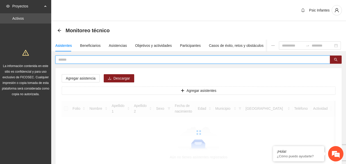
click at [77, 62] on input "text" at bounding box center [190, 60] width 265 height 6
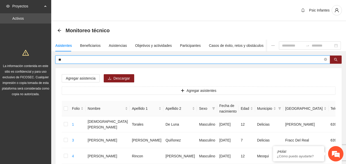
click at [74, 57] on input "**" at bounding box center [190, 60] width 265 height 6
type input "**********"
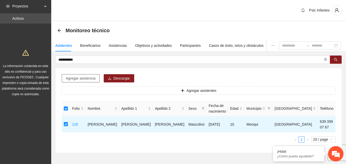
click at [77, 81] on button "Agregar asistencia" at bounding box center [81, 78] width 38 height 8
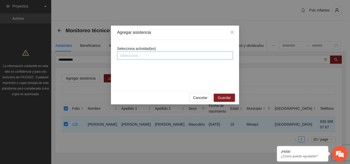
click at [156, 56] on div at bounding box center [174, 56] width 113 height 6
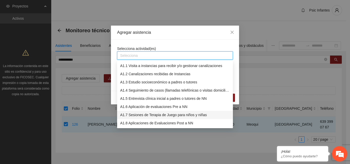
click at [150, 116] on div "A1.7 Sesiones de Terapia de Juego para niños y niñas" at bounding box center [175, 115] width 110 height 6
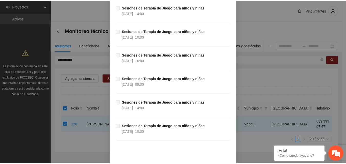
scroll to position [1567, 0]
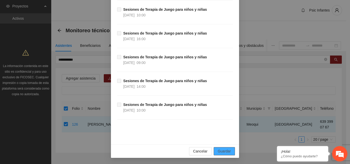
click at [228, 153] on span "Guardar" at bounding box center [224, 152] width 13 height 6
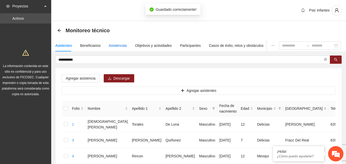
click at [113, 45] on div "Asistencias" at bounding box center [118, 46] width 18 height 6
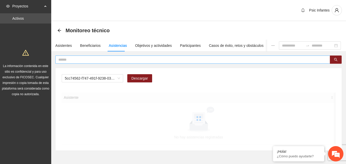
click at [89, 60] on input "text" at bounding box center [190, 60] width 265 height 6
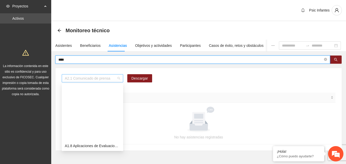
click at [119, 81] on span "A2.1 Comunicado de prensa" at bounding box center [92, 79] width 55 height 8
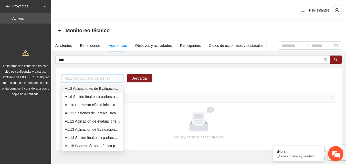
scroll to position [49, 0]
click at [114, 93] on div "A1.8 Aplicaciones de Evaluaciones Post a NN" at bounding box center [93, 97] width 62 height 8
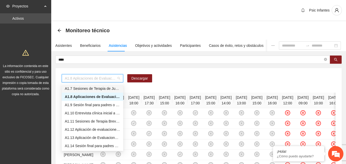
click at [84, 87] on div "A1.7 Sesiones de Terapia de Juego para niños y niñas" at bounding box center [92, 89] width 55 height 6
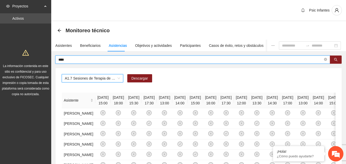
click at [76, 58] on input "****" at bounding box center [190, 60] width 265 height 6
type input "*"
type input "**********"
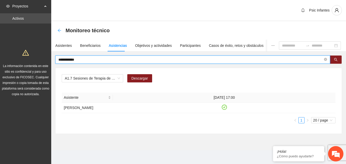
click at [60, 31] on icon "arrow-left" at bounding box center [59, 30] width 3 height 3
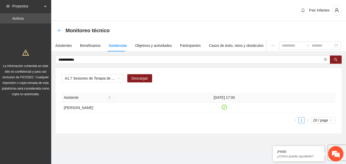
scroll to position [1, 0]
